Goal: Check status: Check status

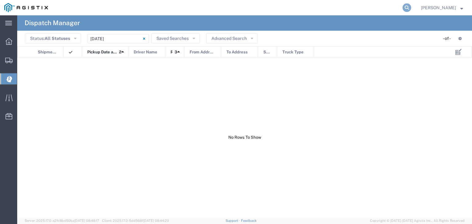
click at [411, 7] on icon at bounding box center [407, 7] width 9 height 9
type input "56252720"
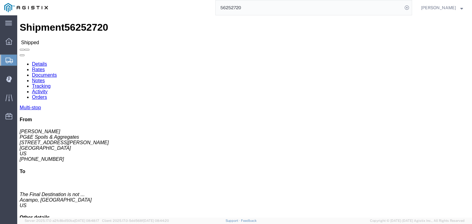
click link "Notes"
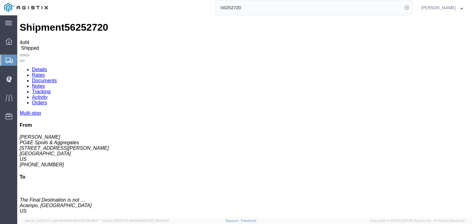
click at [48, 95] on link "Activity" at bounding box center [40, 97] width 16 height 5
click at [32, 67] on link "Details" at bounding box center [39, 69] width 15 height 5
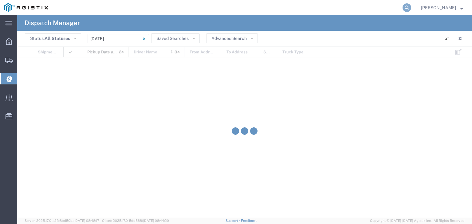
click at [411, 8] on icon at bounding box center [407, 7] width 9 height 9
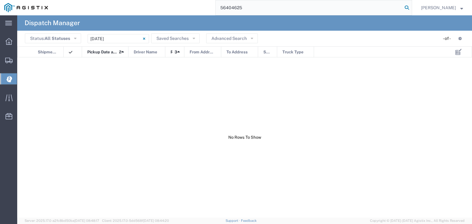
type input "56404625"
